Goal: Complete application form

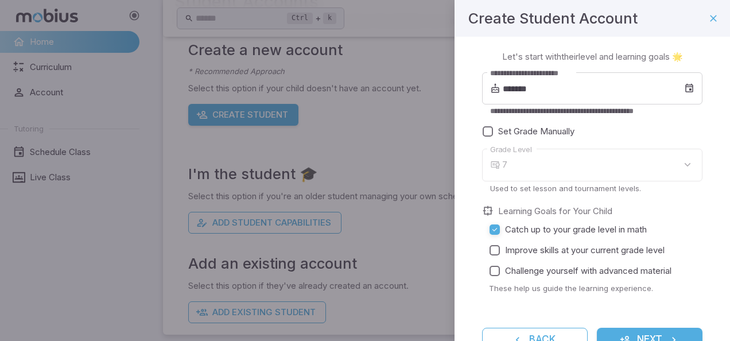
click at [677, 164] on div "7" at bounding box center [602, 165] width 200 height 33
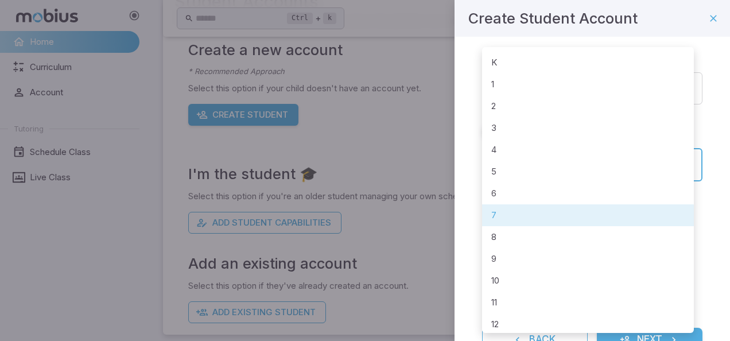
click at [677, 159] on body "**********" at bounding box center [365, 121] width 730 height 454
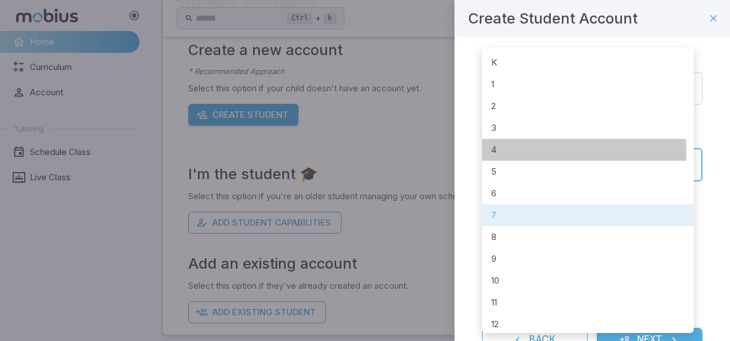
click at [502, 153] on li "4" at bounding box center [588, 150] width 212 height 22
type input "*"
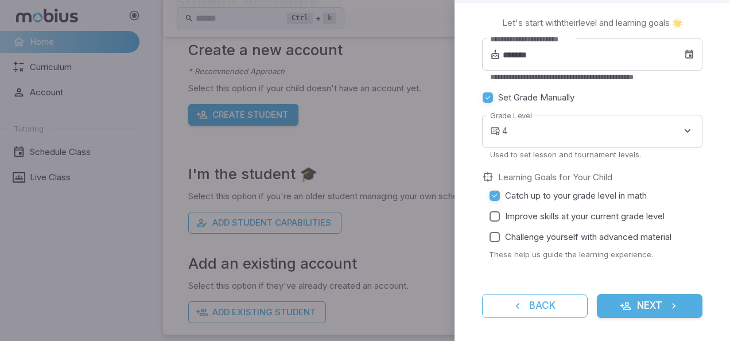
scroll to position [38, 0]
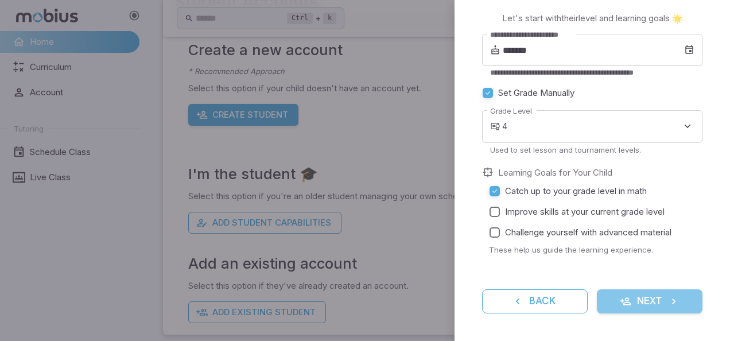
click at [644, 302] on button "Next" at bounding box center [650, 301] width 106 height 24
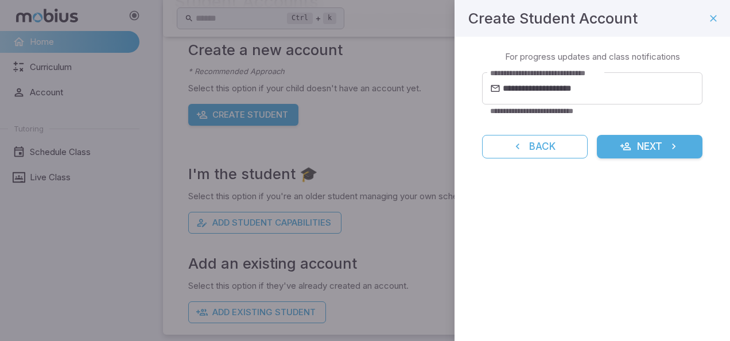
scroll to position [0, 0]
click at [663, 150] on button "Next" at bounding box center [650, 147] width 106 height 24
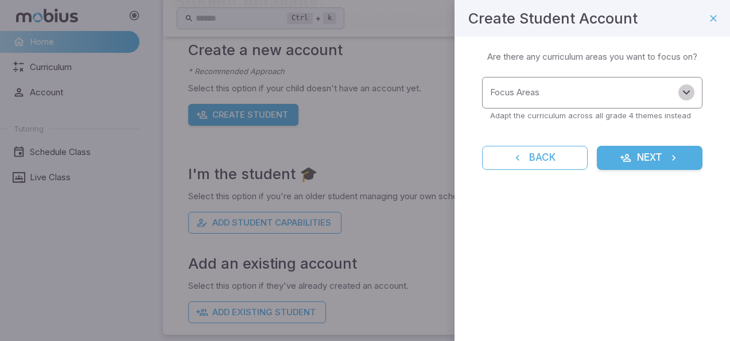
click at [681, 90] on icon "Open" at bounding box center [686, 92] width 14 height 14
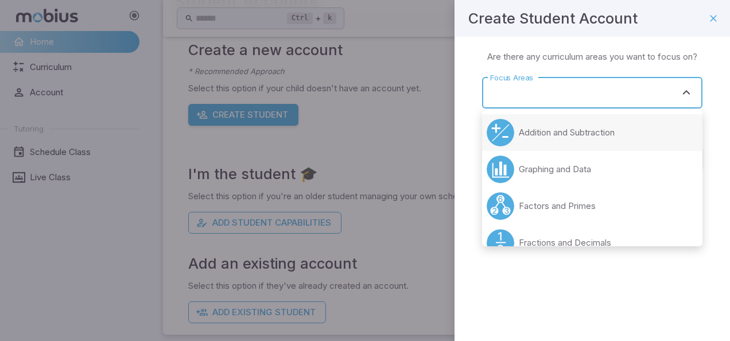
click at [622, 133] on li "Addition and Subtraction" at bounding box center [592, 132] width 220 height 37
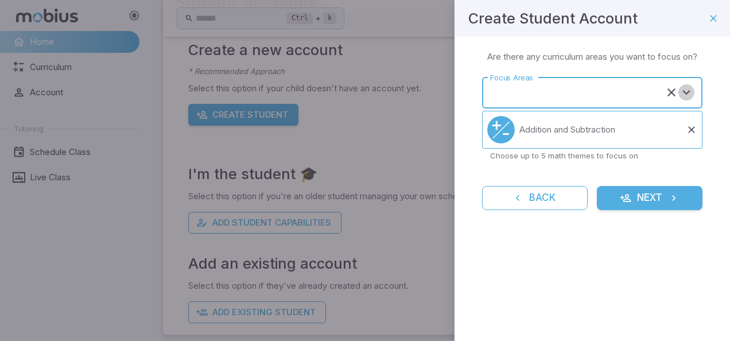
click at [688, 96] on icon "Open" at bounding box center [686, 92] width 14 height 14
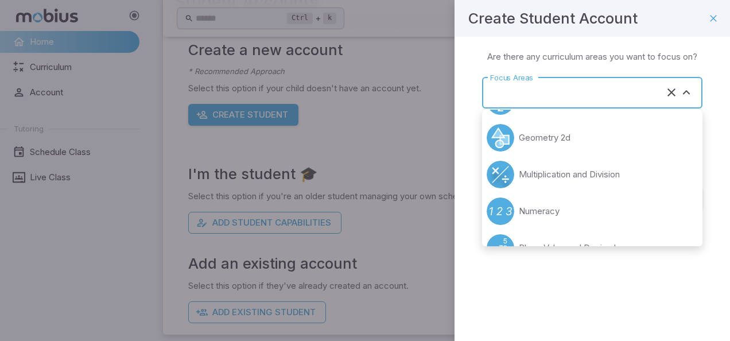
scroll to position [109, 0]
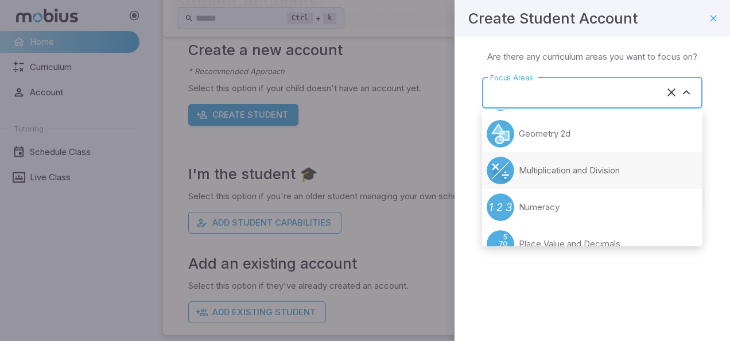
click at [637, 180] on li "Multiplication and Division" at bounding box center [592, 170] width 220 height 37
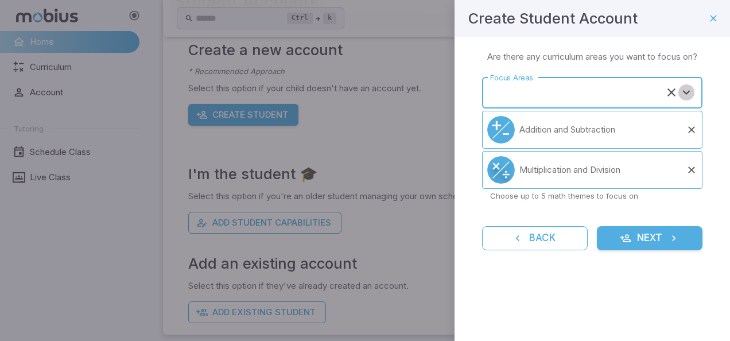
click at [687, 96] on icon "Open" at bounding box center [686, 92] width 14 height 14
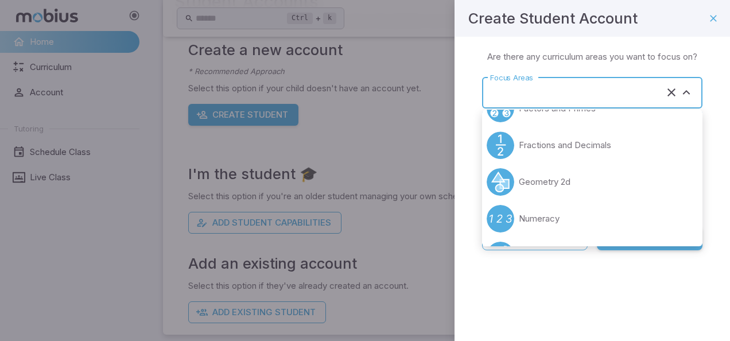
scroll to position [0, 0]
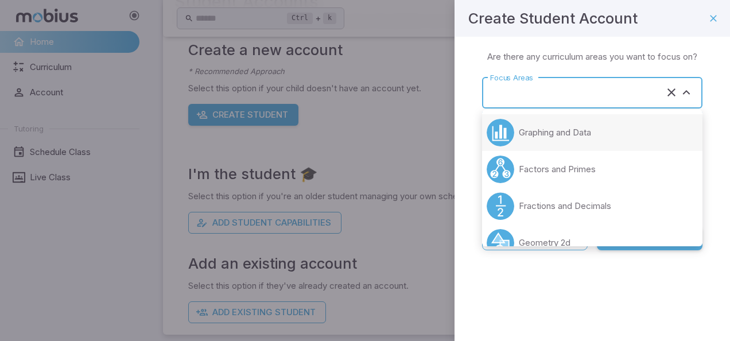
click at [574, 129] on p "Graphing and Data" at bounding box center [555, 132] width 72 height 13
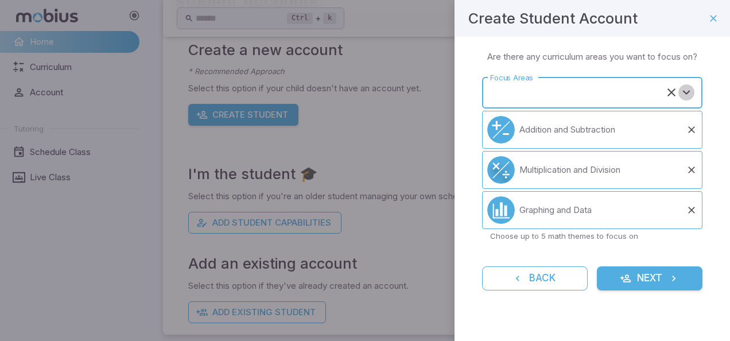
click at [691, 92] on icon "Open" at bounding box center [686, 92] width 14 height 14
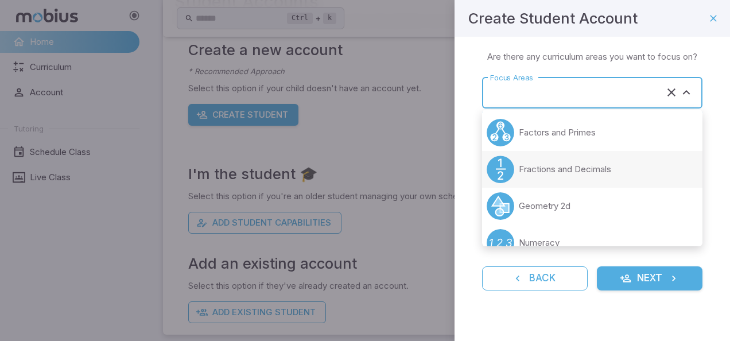
click at [601, 170] on p "Fractions and Decimals" at bounding box center [565, 169] width 92 height 13
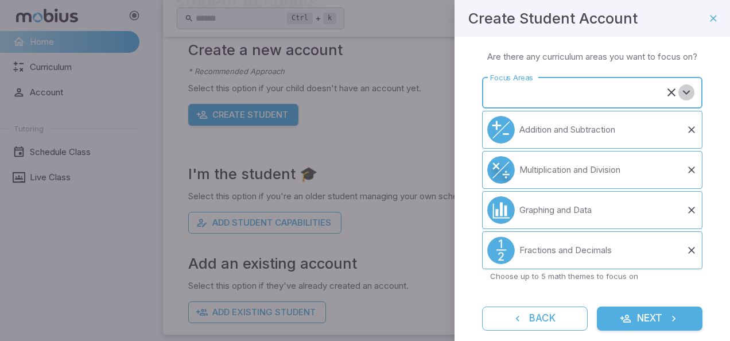
click at [679, 99] on icon "Open" at bounding box center [686, 92] width 14 height 14
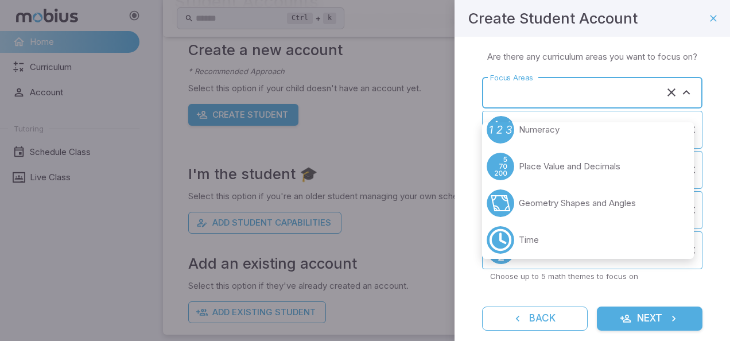
scroll to position [130, 0]
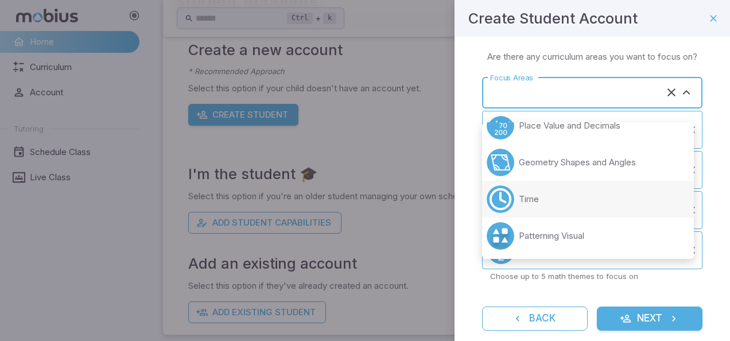
click at [544, 198] on li "Time" at bounding box center [588, 199] width 212 height 37
type input "****"
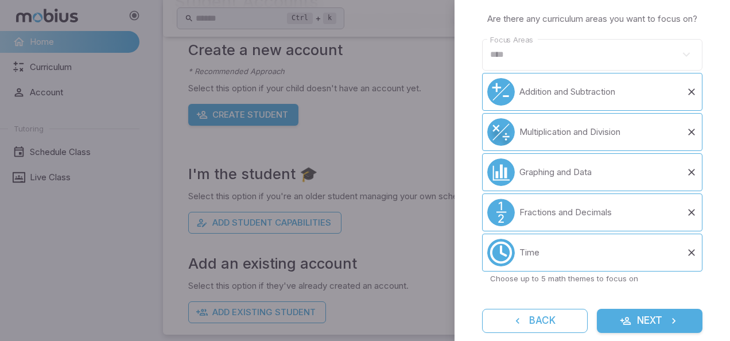
scroll to position [0, 0]
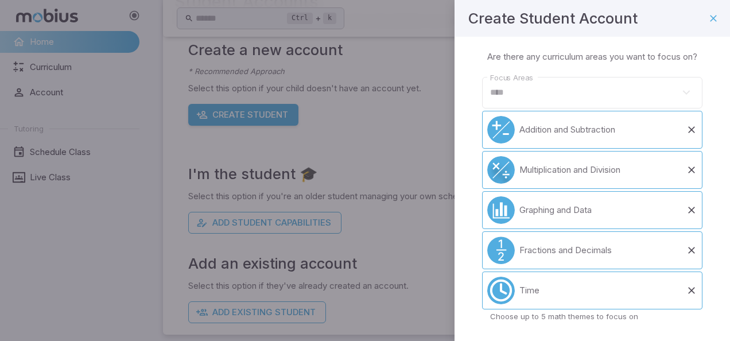
click at [678, 100] on div at bounding box center [685, 92] width 15 height 16
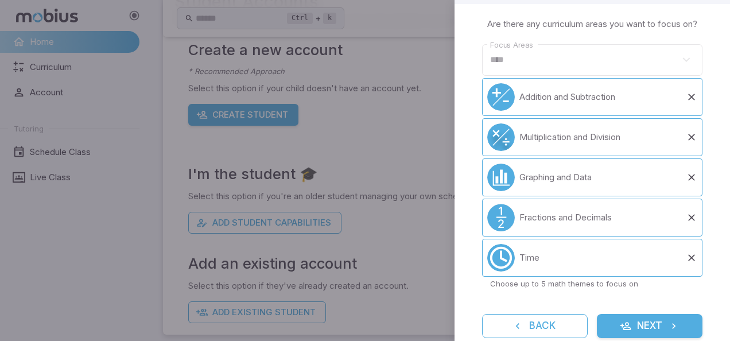
scroll to position [68, 0]
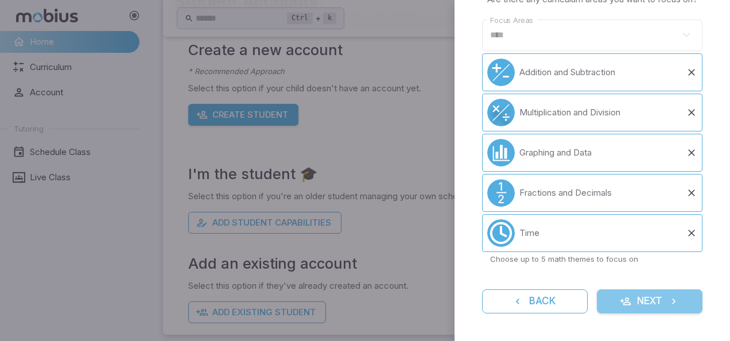
click at [649, 298] on button "Next" at bounding box center [650, 301] width 106 height 24
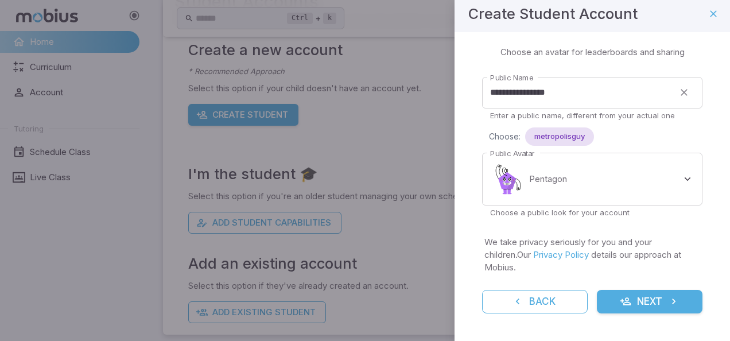
scroll to position [5, 0]
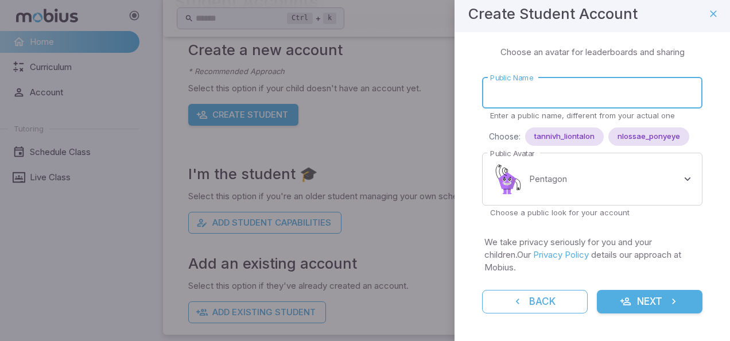
click at [559, 96] on input "Public Name" at bounding box center [592, 93] width 220 height 32
type input "**********"
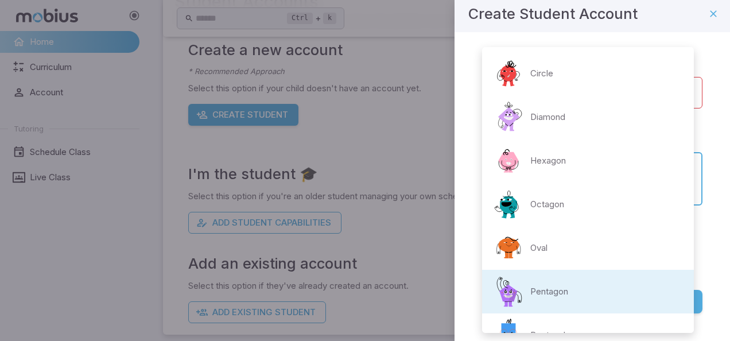
click at [639, 163] on body "**********" at bounding box center [365, 121] width 730 height 454
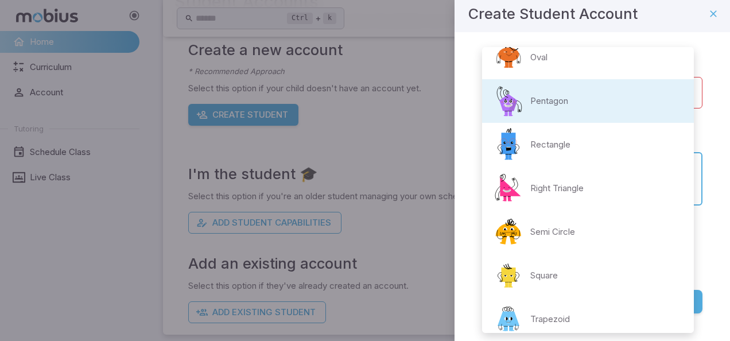
scroll to position [247, 0]
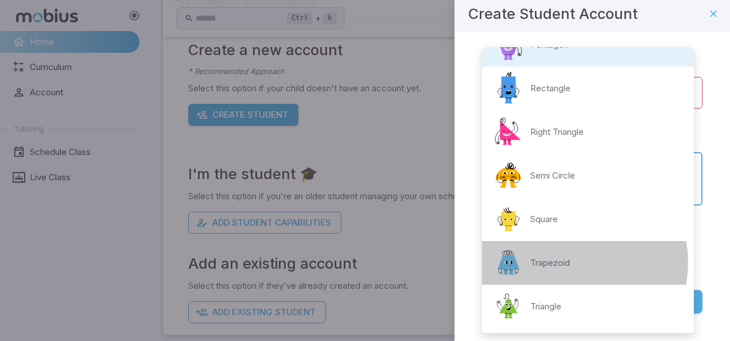
click at [568, 263] on p "Trapezoid" at bounding box center [550, 262] width 40 height 13
type input "**********"
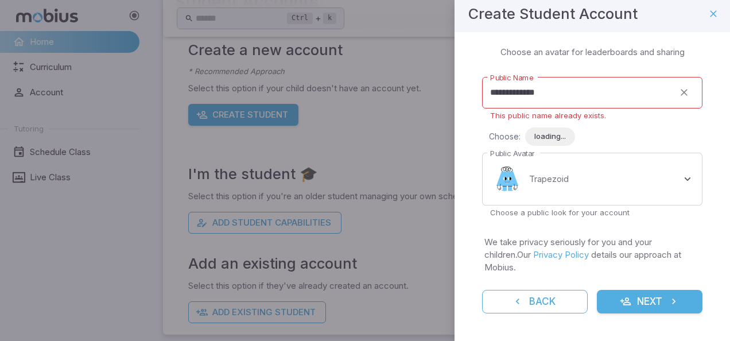
click at [638, 141] on div "Choose: loading..." at bounding box center [595, 136] width 213 height 18
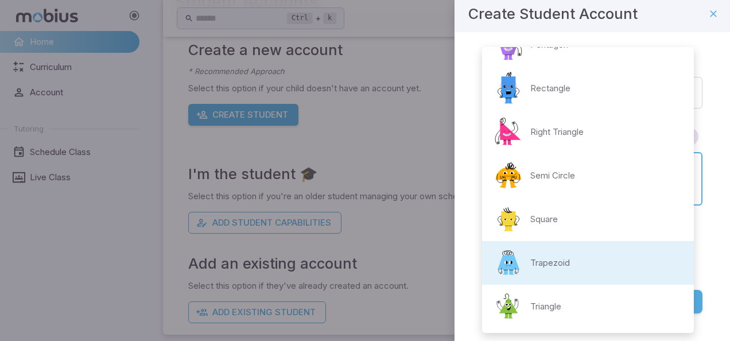
click at [591, 182] on body "Home Curriculum Account Tutoring Schedule Class Live Class Ctrl + k ​ Students …" at bounding box center [365, 121] width 730 height 454
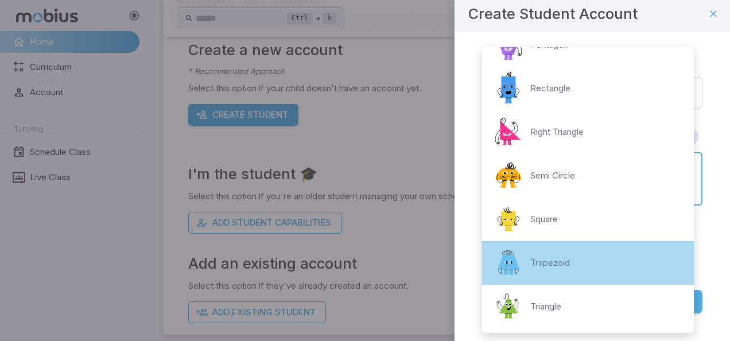
click at [590, 267] on li "Trapezoid" at bounding box center [588, 263] width 212 height 44
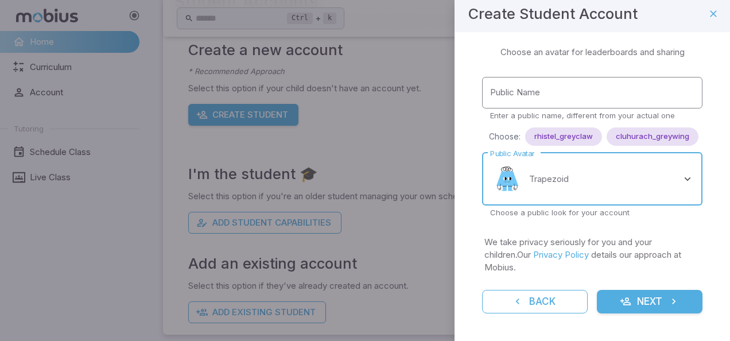
click at [531, 93] on input "Public Name" at bounding box center [592, 93] width 220 height 32
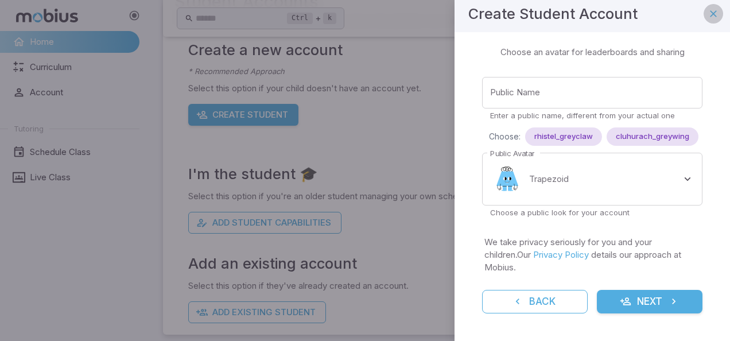
click at [705, 5] on button "button" at bounding box center [713, 14] width 20 height 20
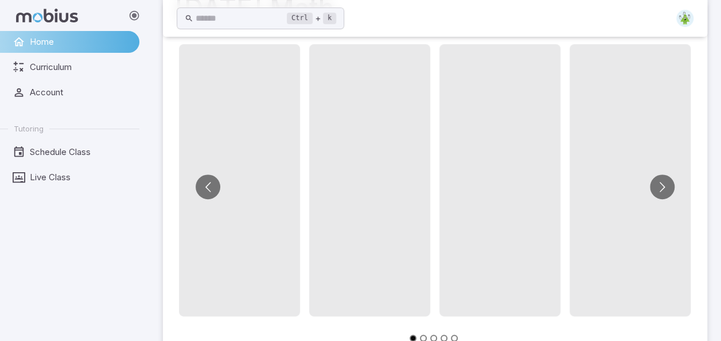
scroll to position [115, 0]
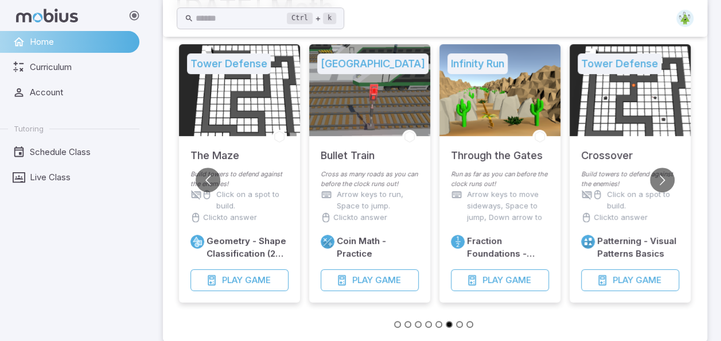
click at [57, 17] on icon at bounding box center [47, 16] width 62 height 14
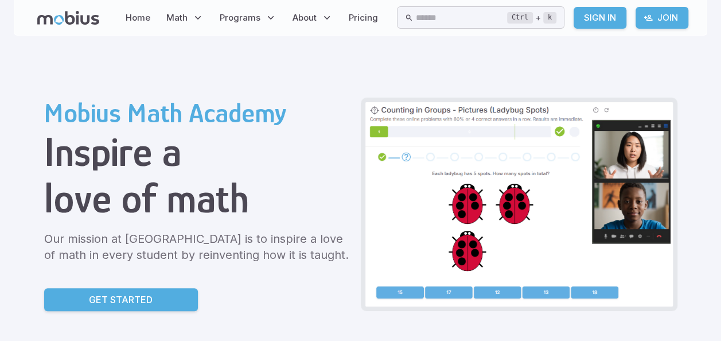
click at [21, 7] on div "Home Math Grade 1 Grade 2 Grade 3 Grade 4 Grade 5 Grade 6 Grade 7 Grade 8 Grade…" at bounding box center [360, 18] width 693 height 36
